Goal: Task Accomplishment & Management: Manage account settings

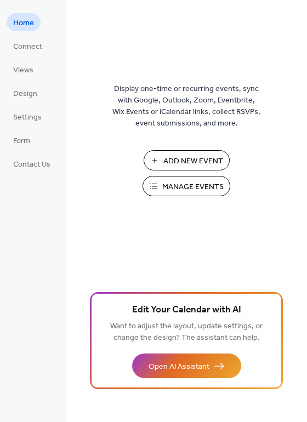
click at [198, 185] on span "Manage Events" at bounding box center [192, 187] width 61 height 12
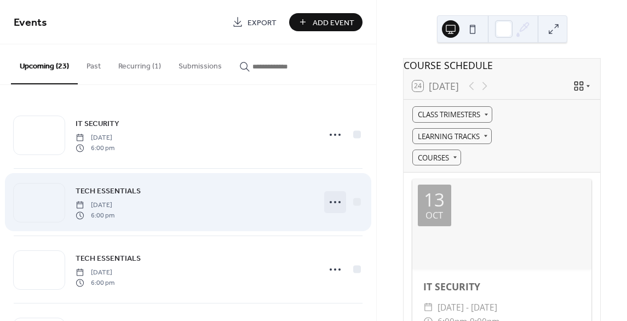
click at [328, 201] on icon at bounding box center [336, 202] width 18 height 18
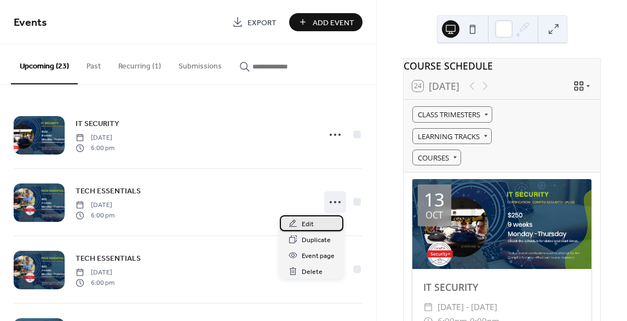
click at [309, 219] on span "Edit" at bounding box center [308, 225] width 12 height 12
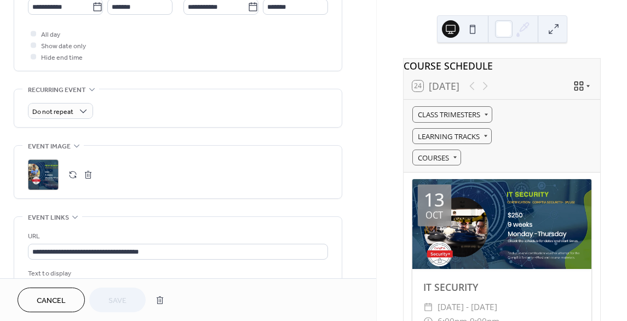
scroll to position [407, 0]
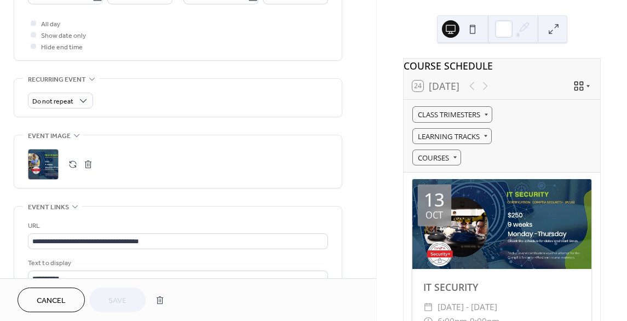
click at [71, 165] on button "button" at bounding box center [72, 164] width 15 height 15
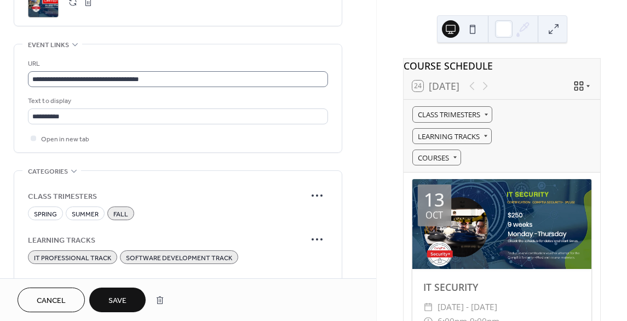
scroll to position [593, 0]
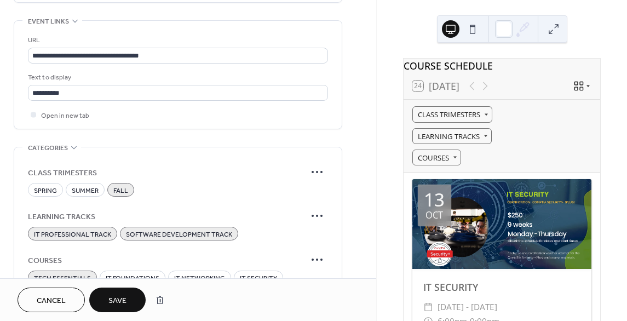
click at [124, 301] on span "Save" at bounding box center [117, 301] width 18 height 12
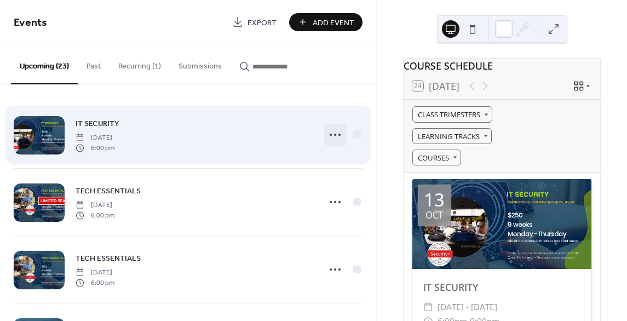
click at [330, 134] on icon at bounding box center [336, 135] width 18 height 18
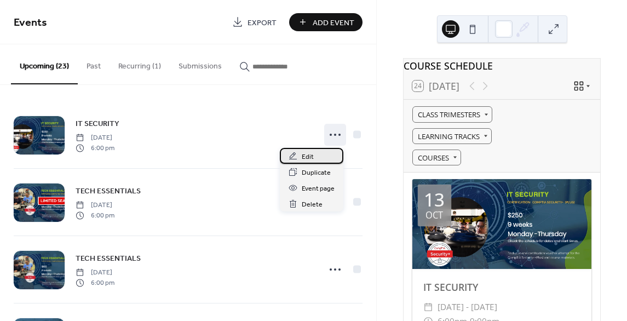
click at [303, 157] on span "Edit" at bounding box center [308, 157] width 12 height 12
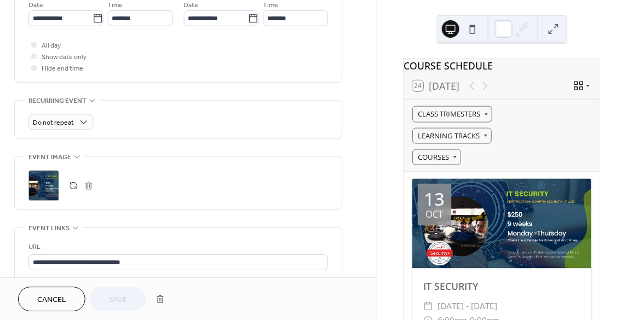
scroll to position [386, 0]
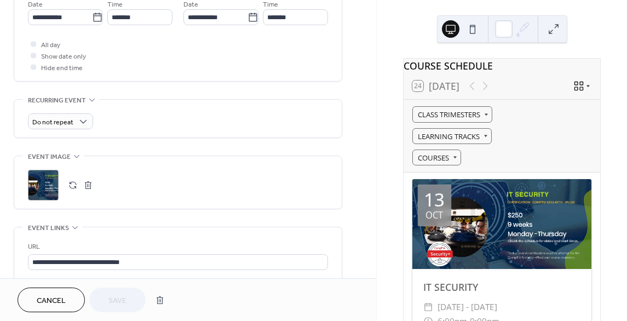
click at [72, 183] on button "button" at bounding box center [72, 184] width 15 height 15
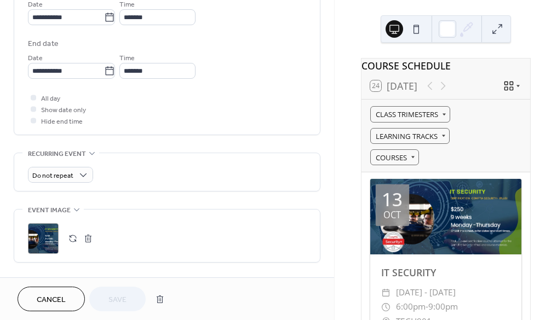
click at [75, 237] on button "button" at bounding box center [72, 238] width 15 height 15
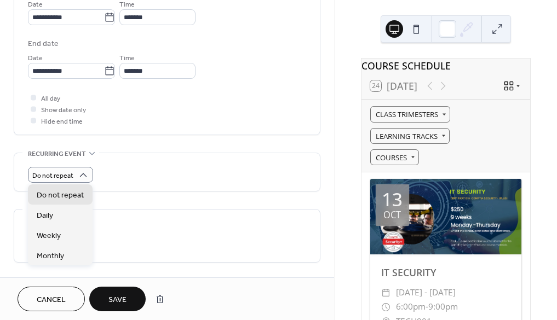
click at [151, 167] on div "Do not repeat" at bounding box center [167, 175] width 278 height 16
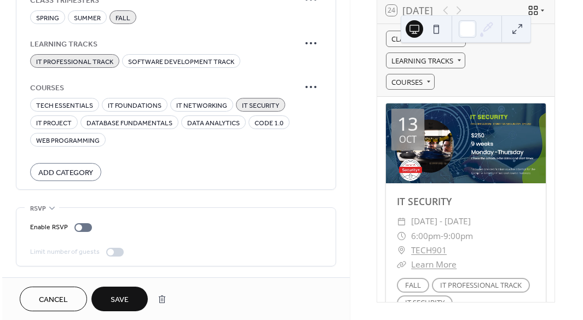
scroll to position [762, 0]
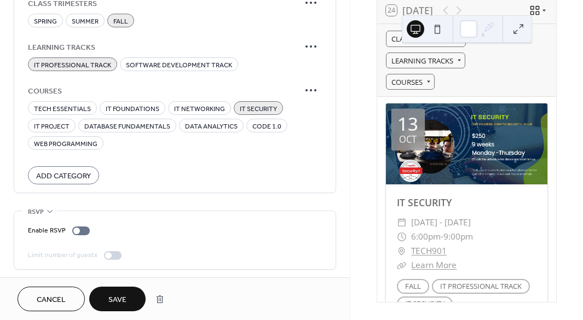
click at [122, 297] on span "Save" at bounding box center [117, 301] width 18 height 12
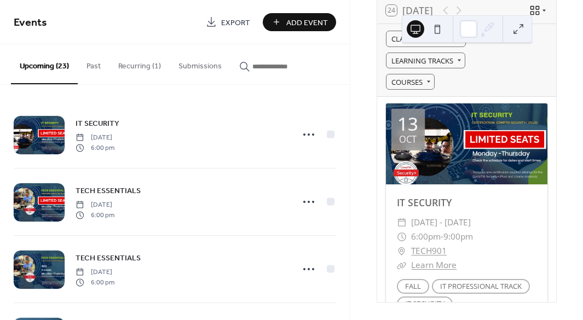
click at [558, 70] on div "COURSE SCHEDULE 24 [DATE] CLASS TRIMESTERS LEARNING TRACKS COURSES [DATE] IT SE…" at bounding box center [467, 142] width 198 height 320
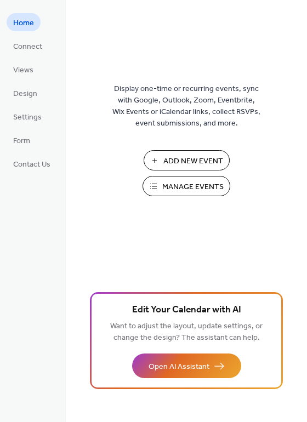
click at [175, 181] on span "Manage Events" at bounding box center [192, 187] width 61 height 12
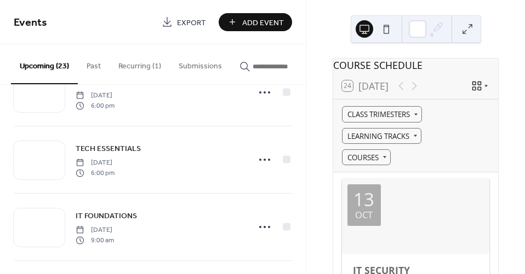
scroll to position [111, 0]
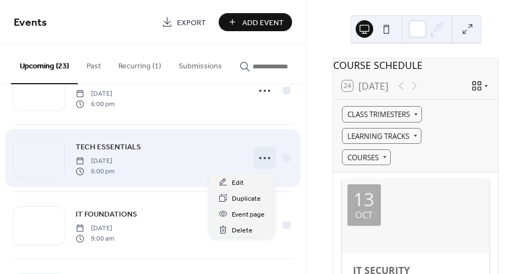
click at [267, 162] on icon at bounding box center [265, 159] width 18 height 18
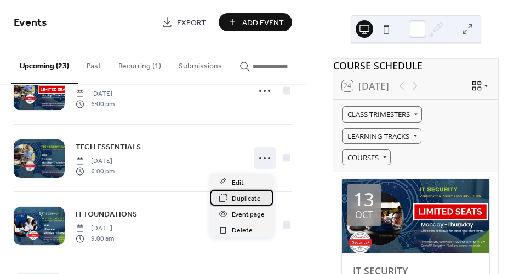
click at [247, 194] on span "Duplicate" at bounding box center [246, 199] width 29 height 12
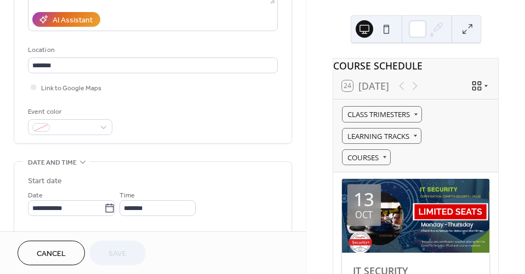
scroll to position [165, 0]
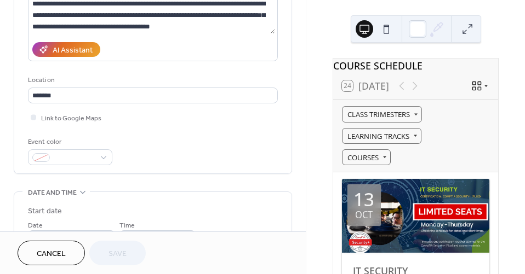
click at [163, 107] on div "**********" at bounding box center [153, 37] width 250 height 255
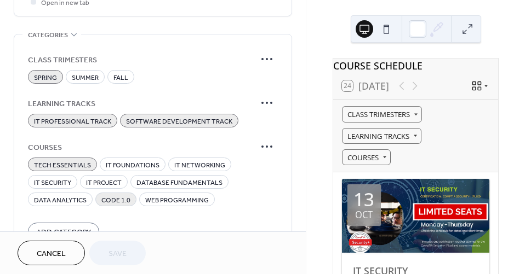
scroll to position [766, 0]
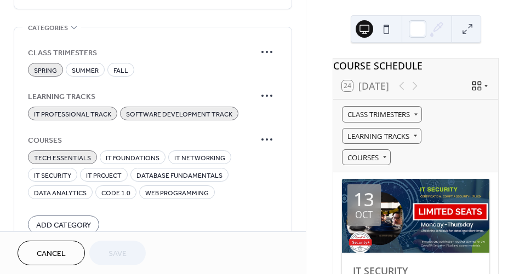
click at [78, 156] on span "TECH ESSENTIALS" at bounding box center [62, 159] width 57 height 12
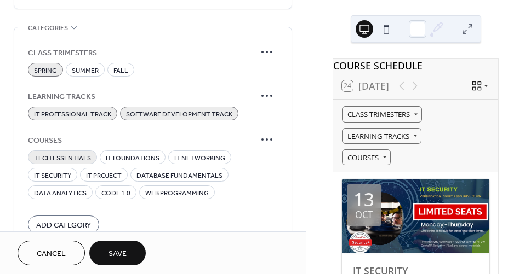
click at [74, 158] on span "TECH ESSENTIALS" at bounding box center [62, 159] width 57 height 12
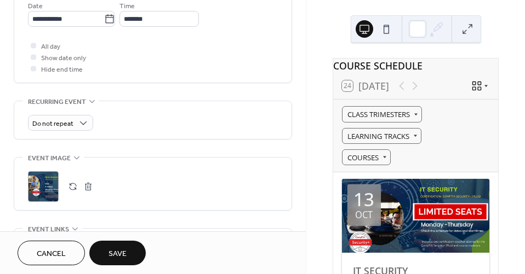
scroll to position [439, 0]
click at [122, 249] on span "Save" at bounding box center [117, 255] width 18 height 12
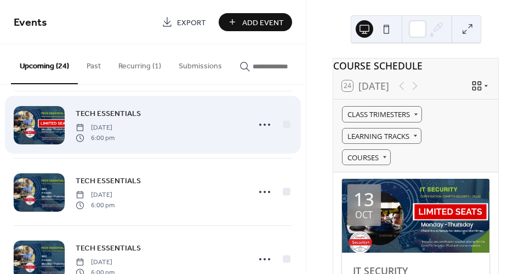
scroll to position [96, 0]
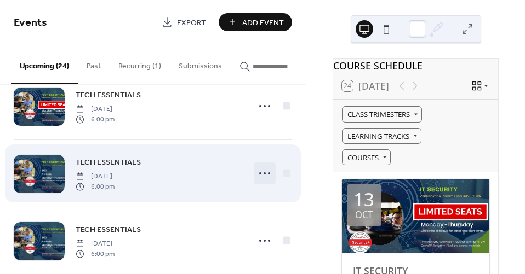
click at [259, 177] on icon at bounding box center [265, 174] width 18 height 18
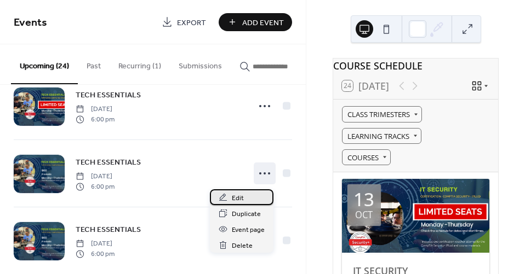
click at [234, 198] on span "Edit" at bounding box center [238, 199] width 12 height 12
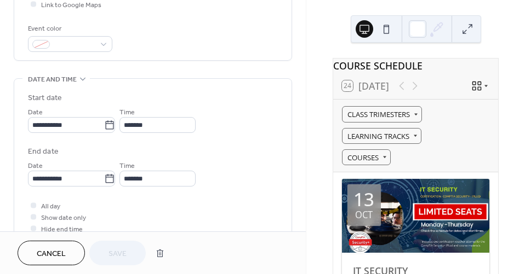
scroll to position [294, 0]
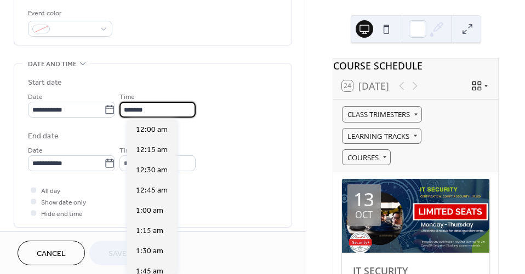
click at [150, 114] on input "*******" at bounding box center [157, 110] width 76 height 16
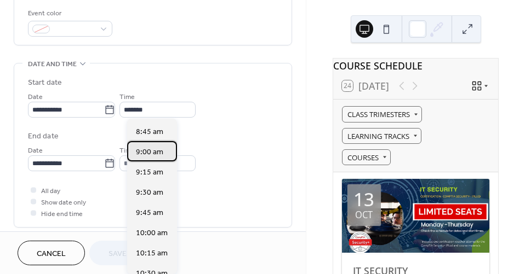
click at [147, 153] on span "9:00 am" at bounding box center [149, 153] width 27 height 12
type input "*******"
type input "********"
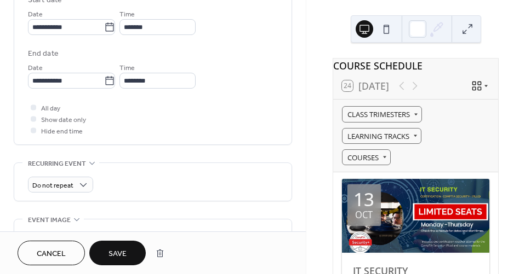
scroll to position [378, 0]
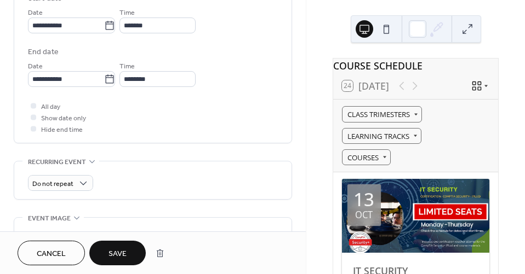
click at [123, 253] on span "Save" at bounding box center [117, 255] width 18 height 12
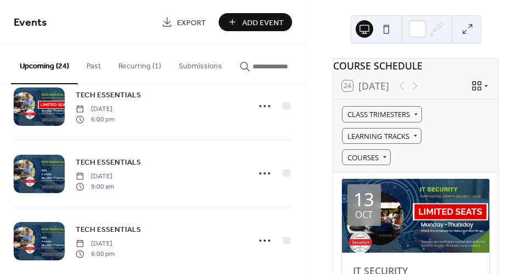
scroll to position [101, 0]
